Goal: Task Accomplishment & Management: Use online tool/utility

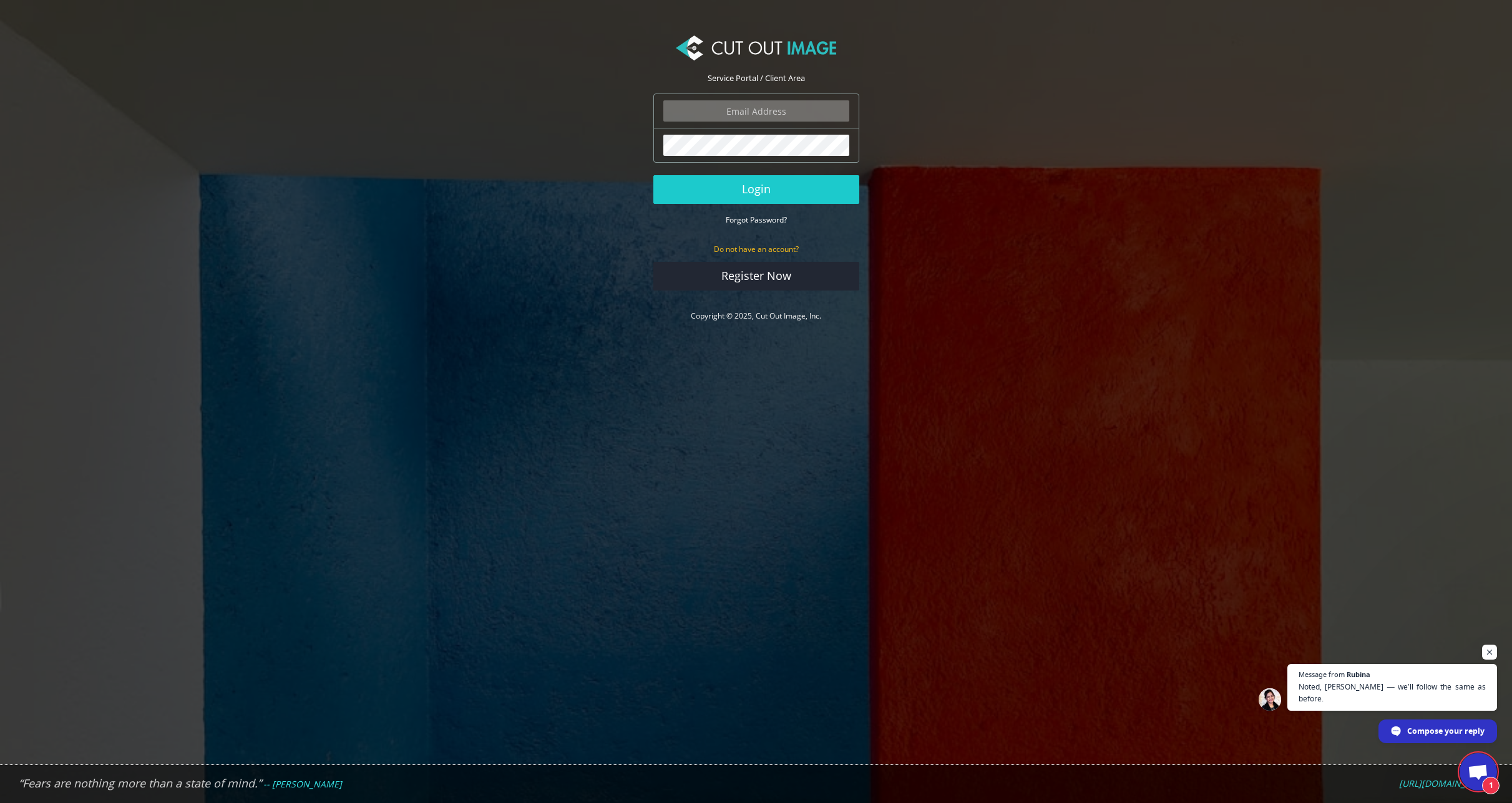
scroll to position [282, 0]
click at [754, 114] on input "email" at bounding box center [756, 111] width 186 height 21
click at [0, 803] on nordpass-autofill-portal at bounding box center [0, 803] width 0 height 0
type input "javier@ezinflatables.com"
click at [731, 198] on button "Login" at bounding box center [756, 190] width 206 height 29
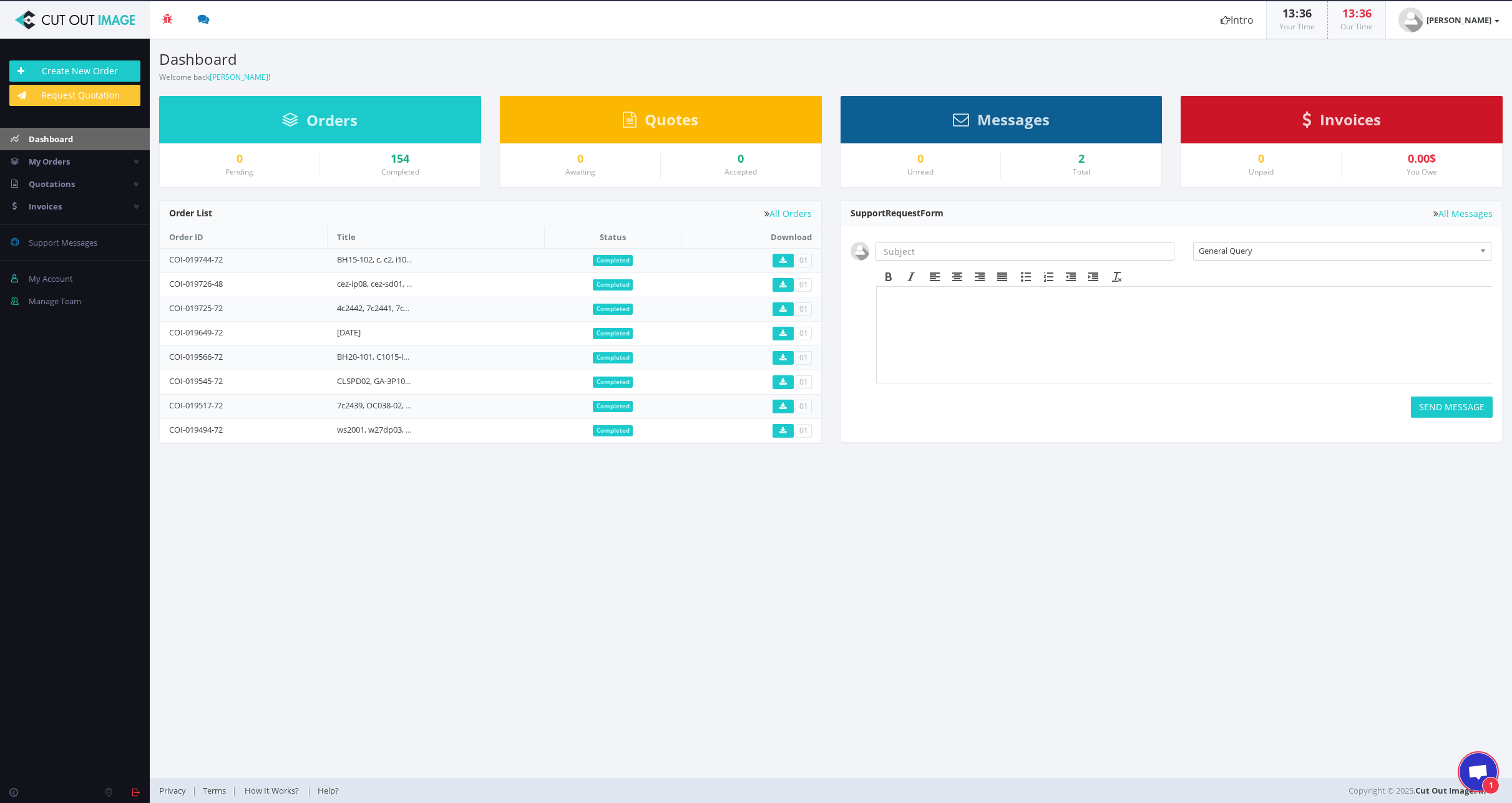
scroll to position [282, 0]
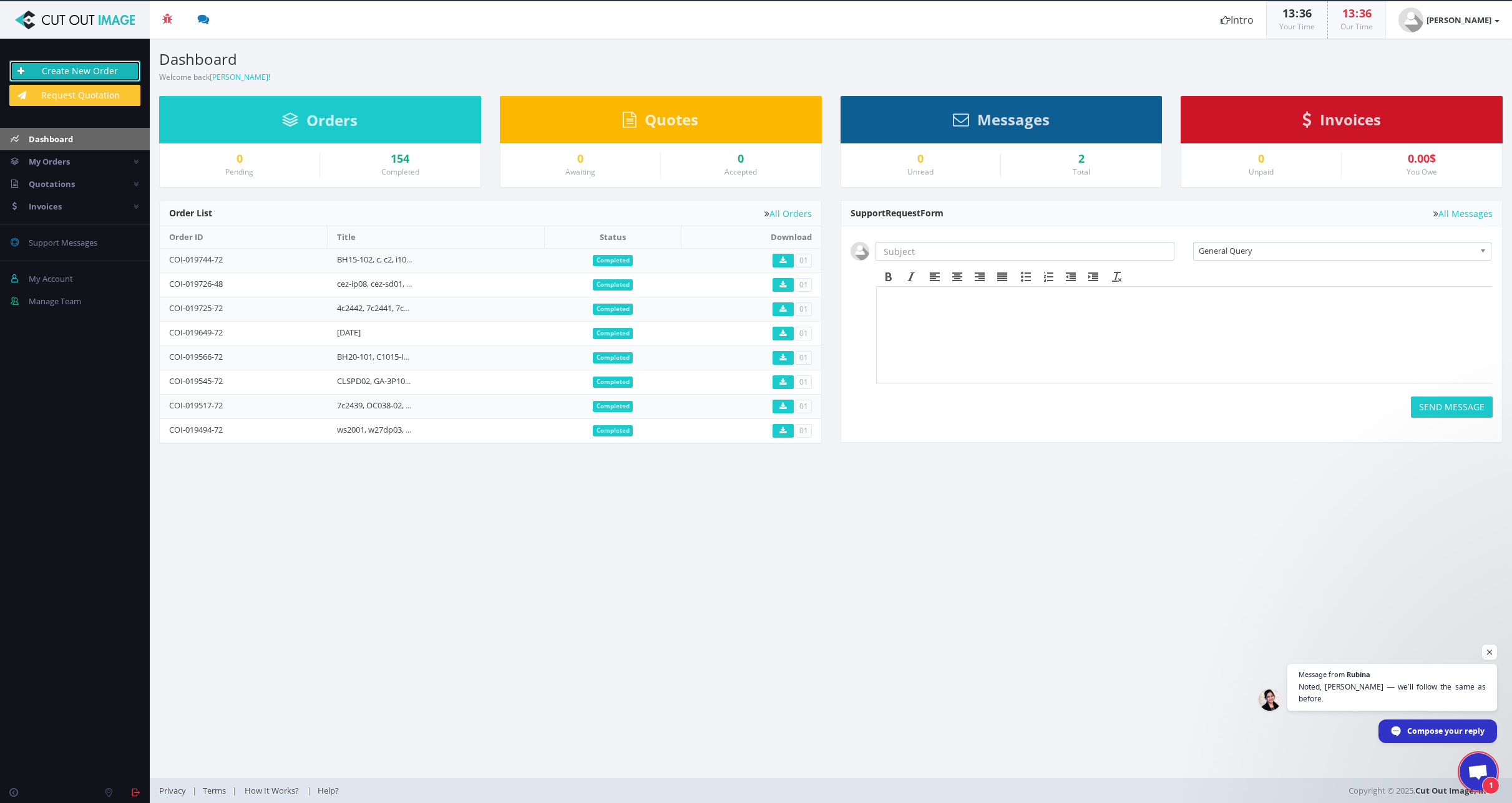
click at [95, 71] on link "Create New Order" at bounding box center [75, 71] width 131 height 21
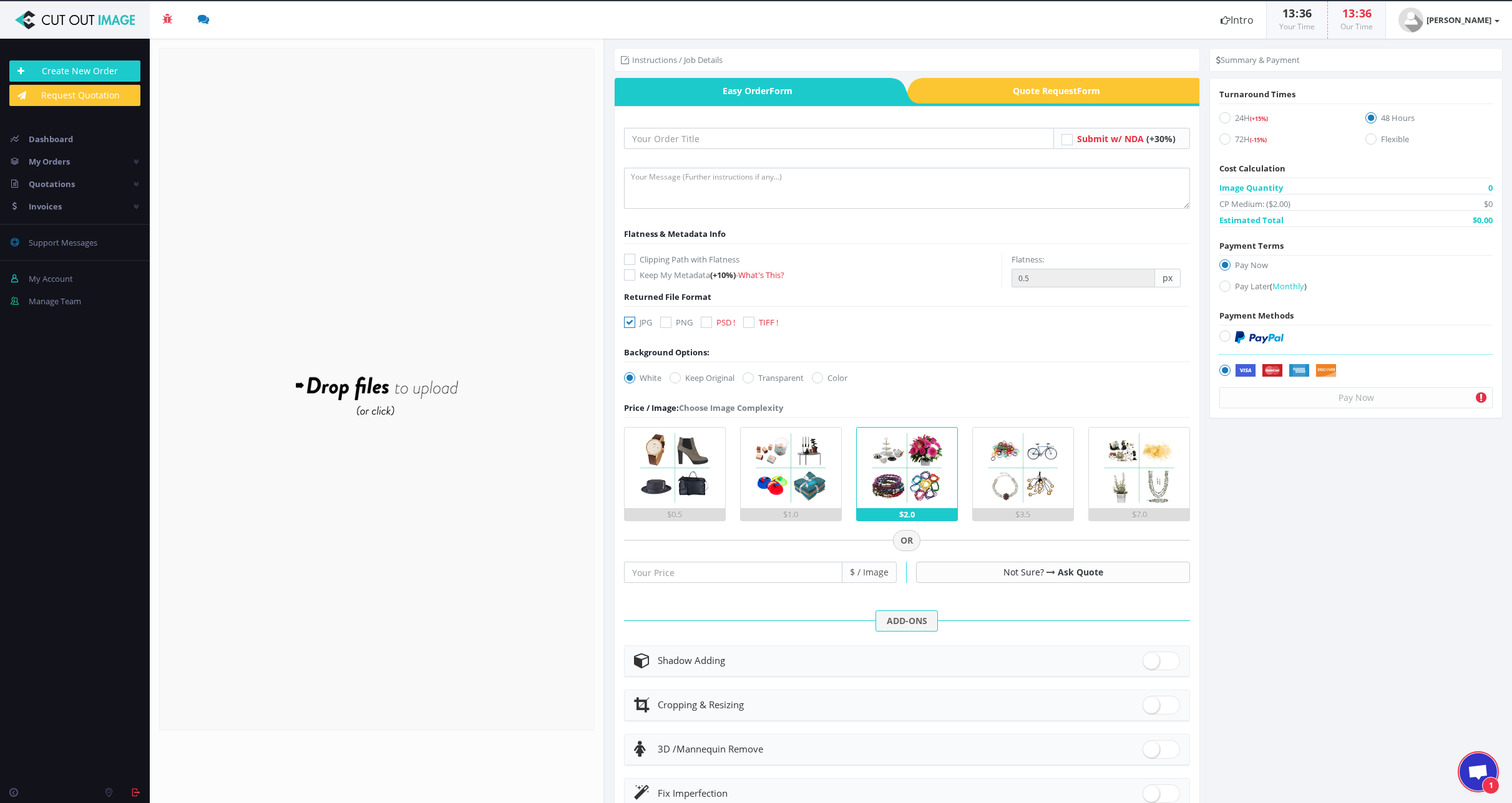
scroll to position [282, 0]
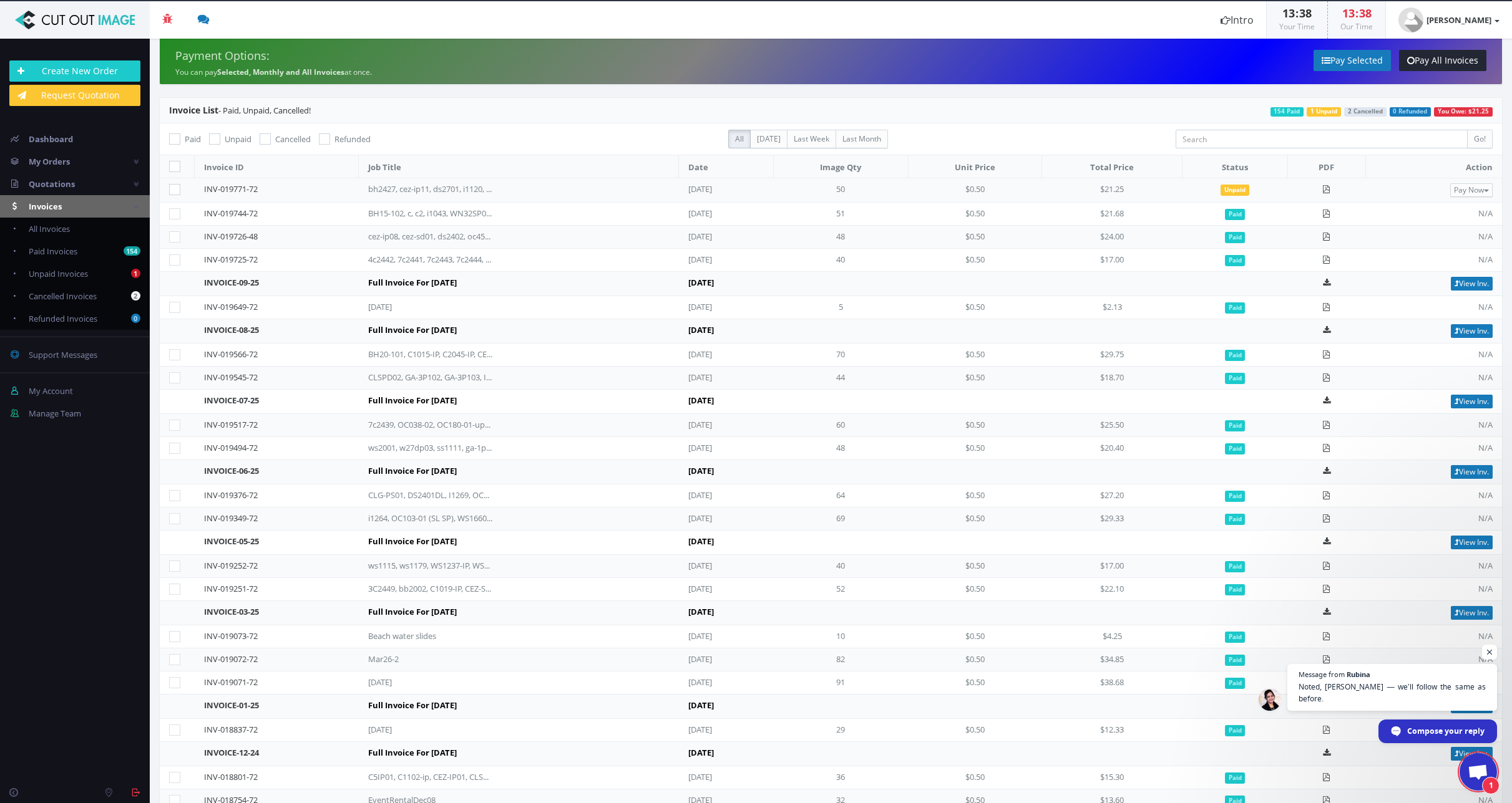
scroll to position [282, 0]
